Goal: Task Accomplishment & Management: Manage account settings

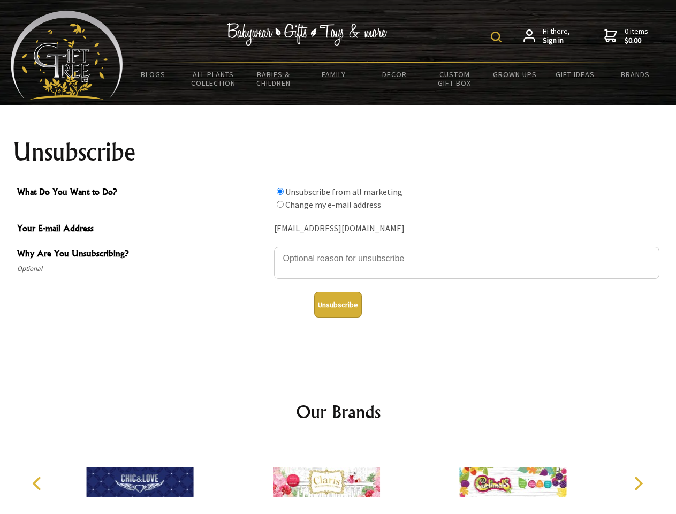
click at [498, 37] on img at bounding box center [496, 37] width 11 height 11
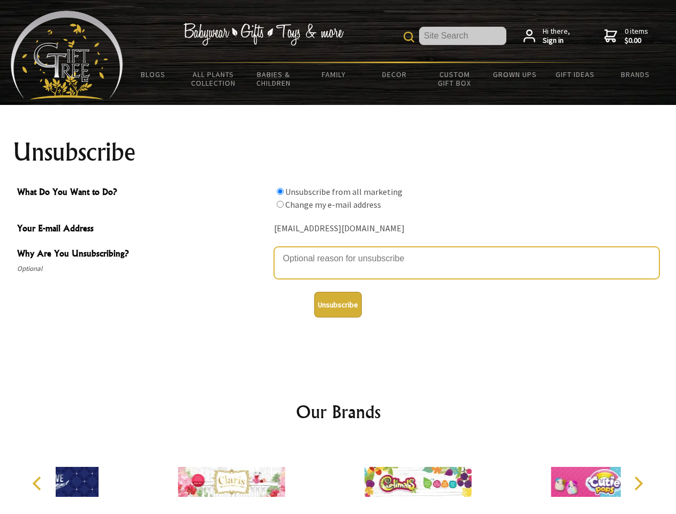
click at [338, 250] on textarea "Why Are You Unsubscribing?" at bounding box center [466, 263] width 385 height 32
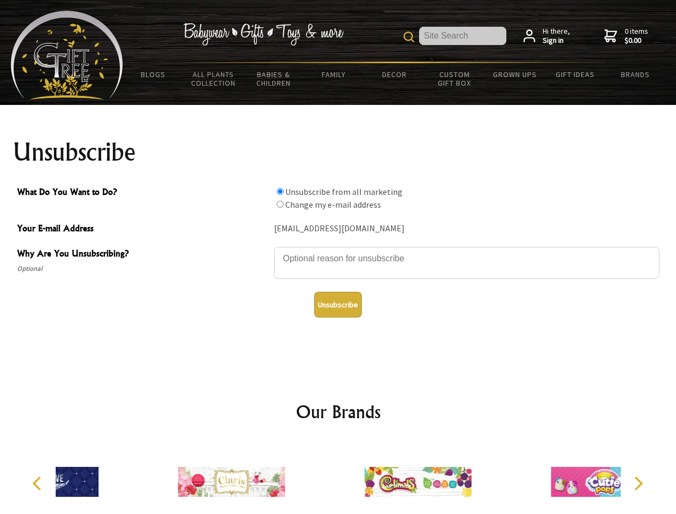
click at [280, 191] on input "What Do You Want to Do?" at bounding box center [280, 191] width 7 height 7
click at [280, 204] on input "What Do You Want to Do?" at bounding box center [280, 204] width 7 height 7
radio input "true"
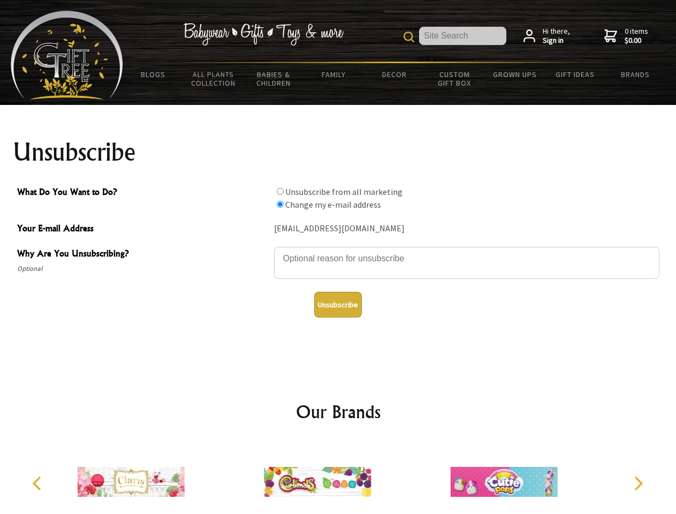
click at [338, 304] on button "Unsubscribe" at bounding box center [338, 305] width 48 height 26
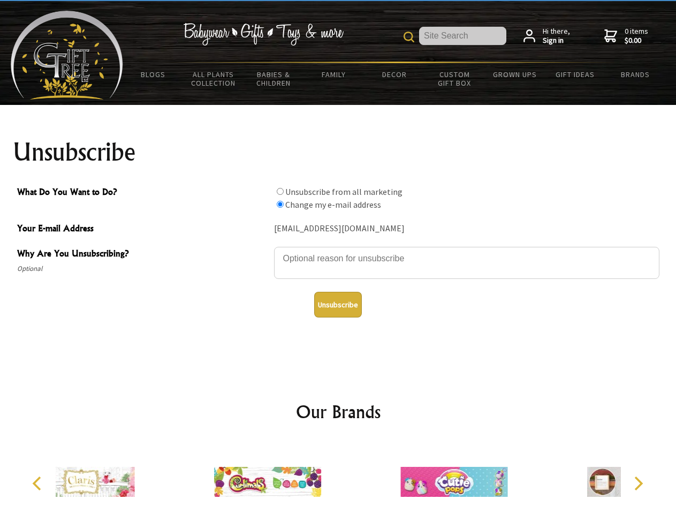
click at [361, 477] on div at bounding box center [454, 482] width 186 height 83
click at [39, 483] on icon "Previous" at bounding box center [38, 483] width 14 height 14
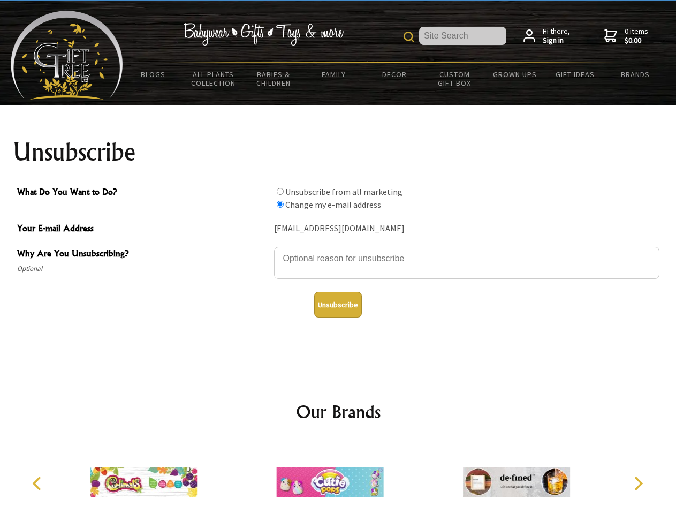
click at [638, 483] on icon "Next" at bounding box center [637, 483] width 14 height 14
